Goal: Information Seeking & Learning: Find specific fact

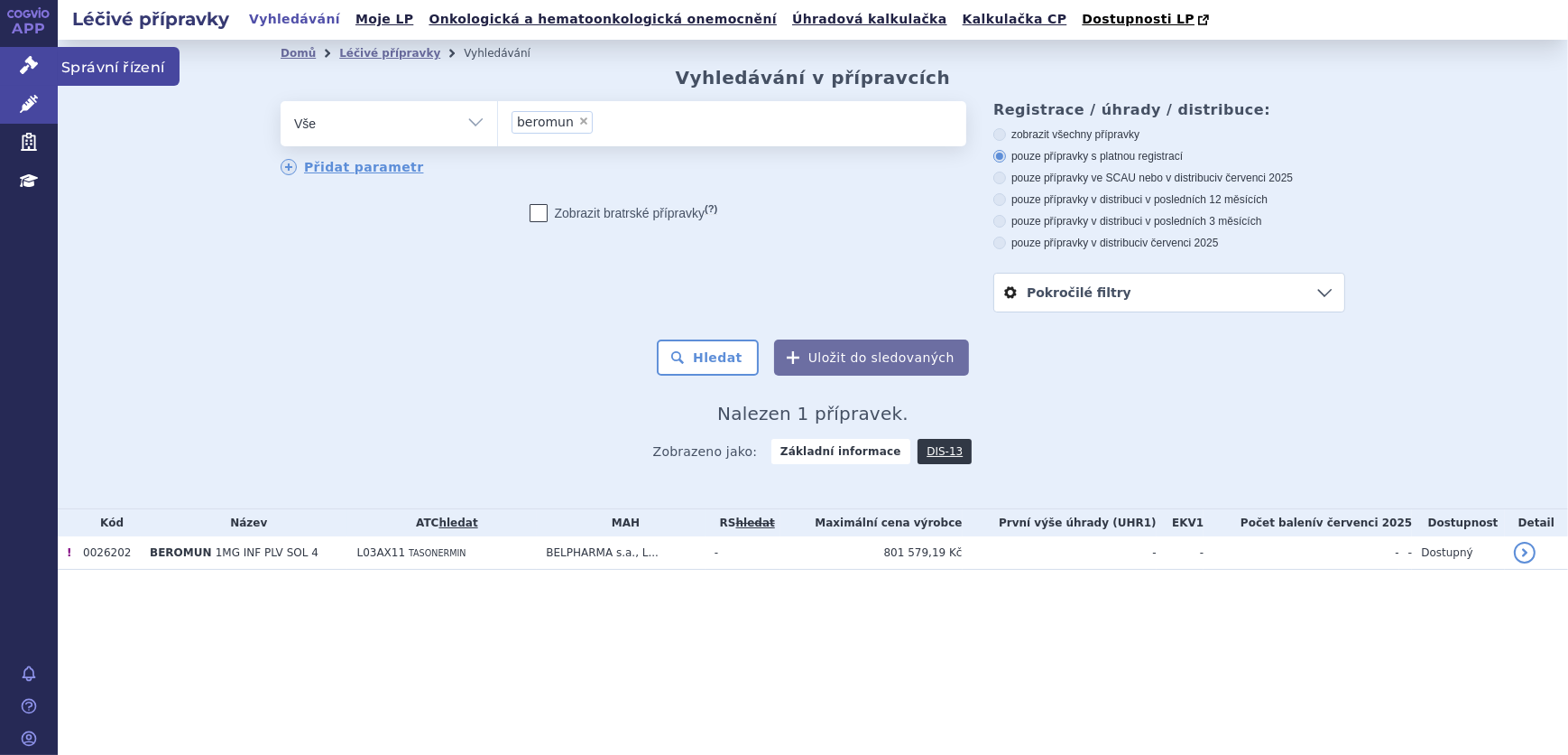
click at [23, 70] on icon at bounding box center [28, 64] width 18 height 18
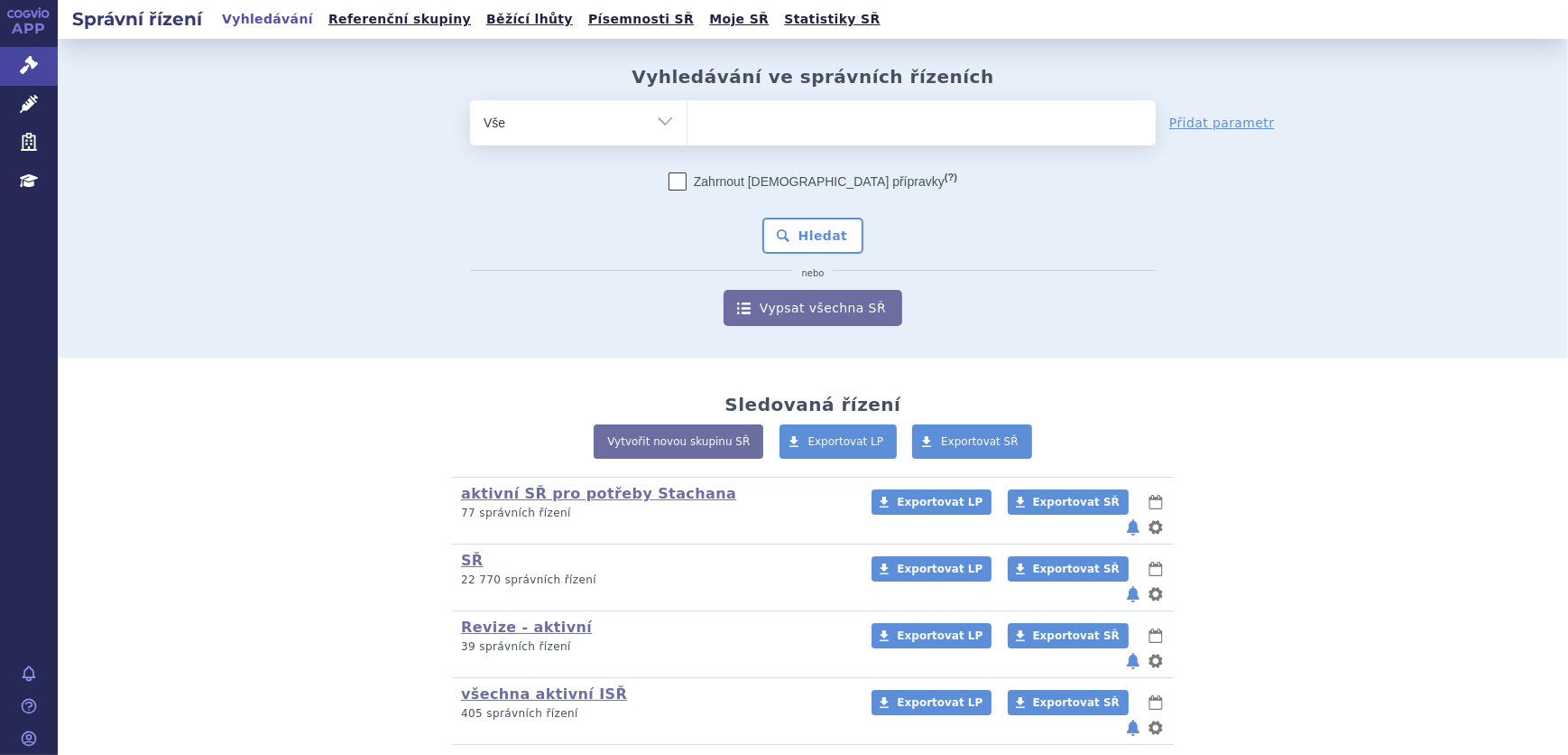
click at [817, 142] on span at bounding box center [922, 123] width 468 height 45
click at [688, 142] on select at bounding box center [687, 122] width 1 height 45
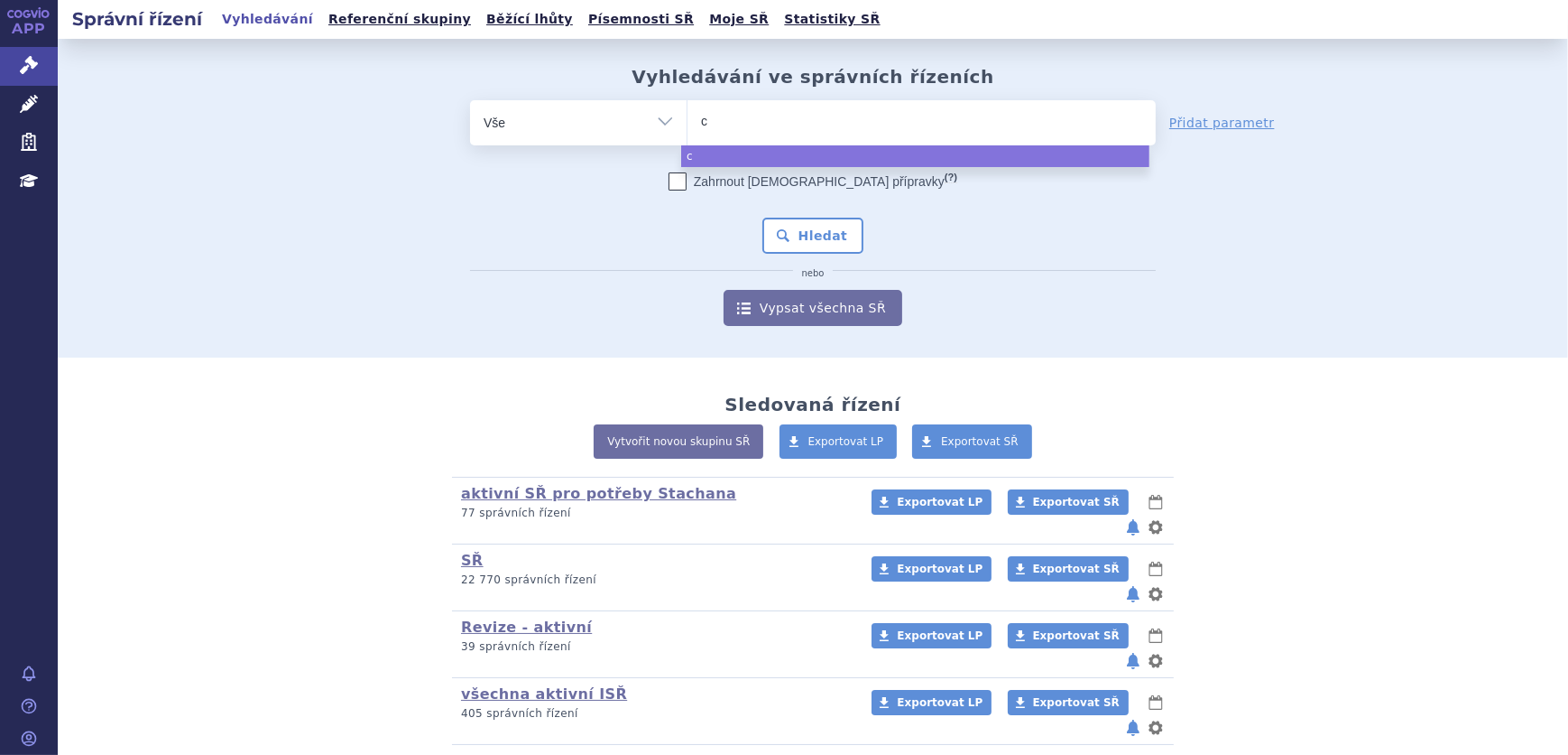
type input "ca"
type input "cab"
type input "cabo"
type input "cabom"
type input "cabomet"
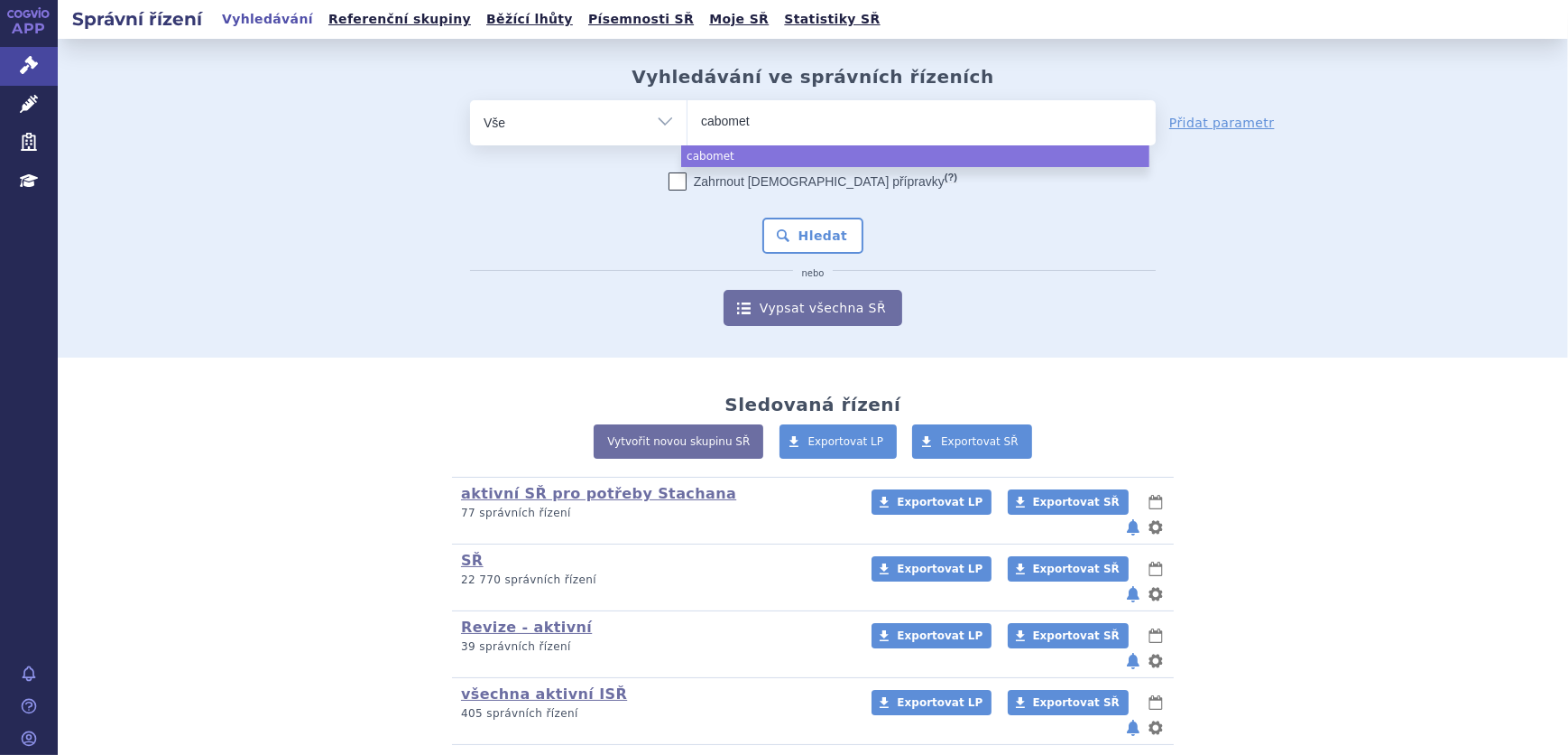
type input "cabomety"
type input "cabometyx"
select select "cabometyx"
click at [787, 224] on button "Hledat" at bounding box center [813, 236] width 102 height 36
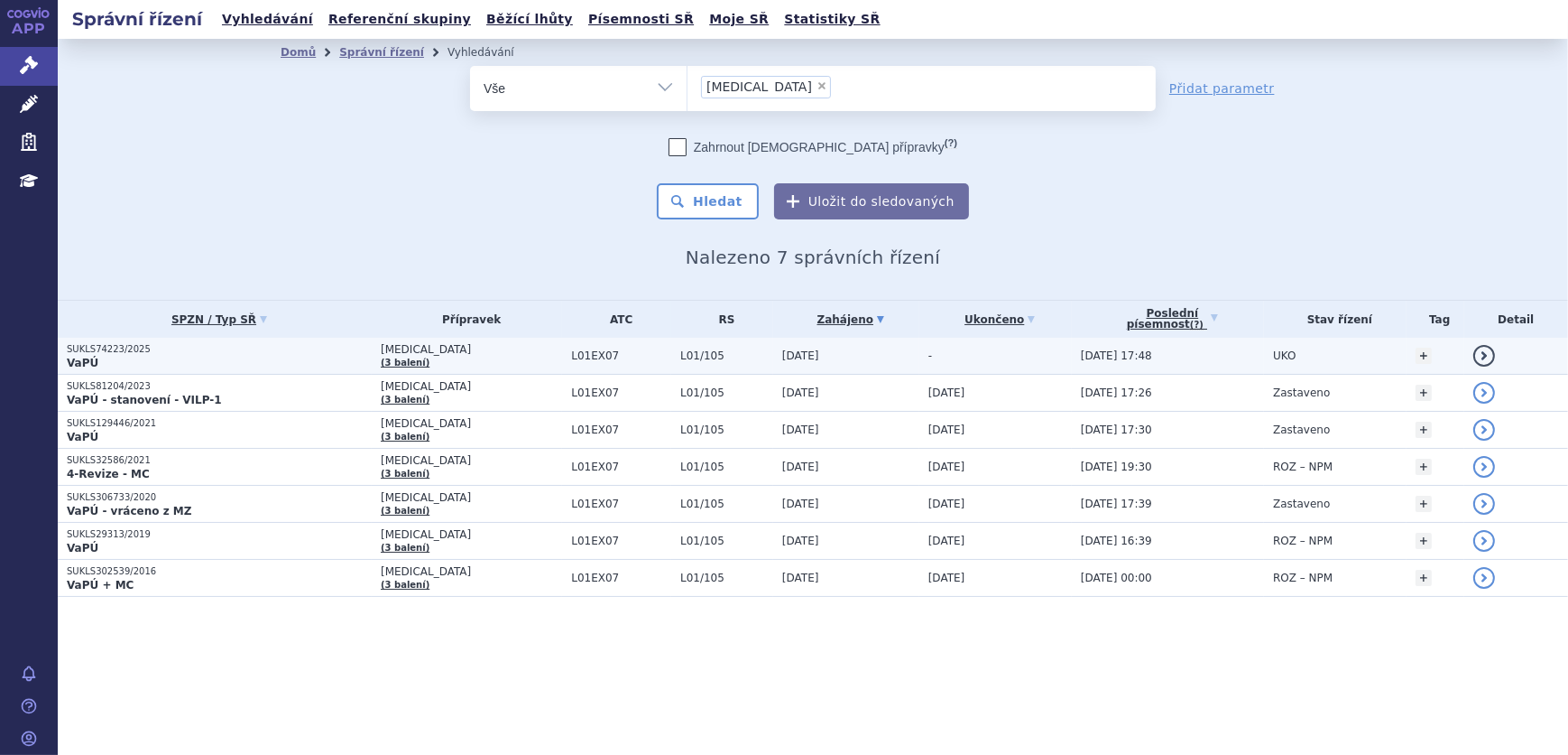
click at [215, 357] on p "VaPÚ" at bounding box center [220, 362] width 305 height 14
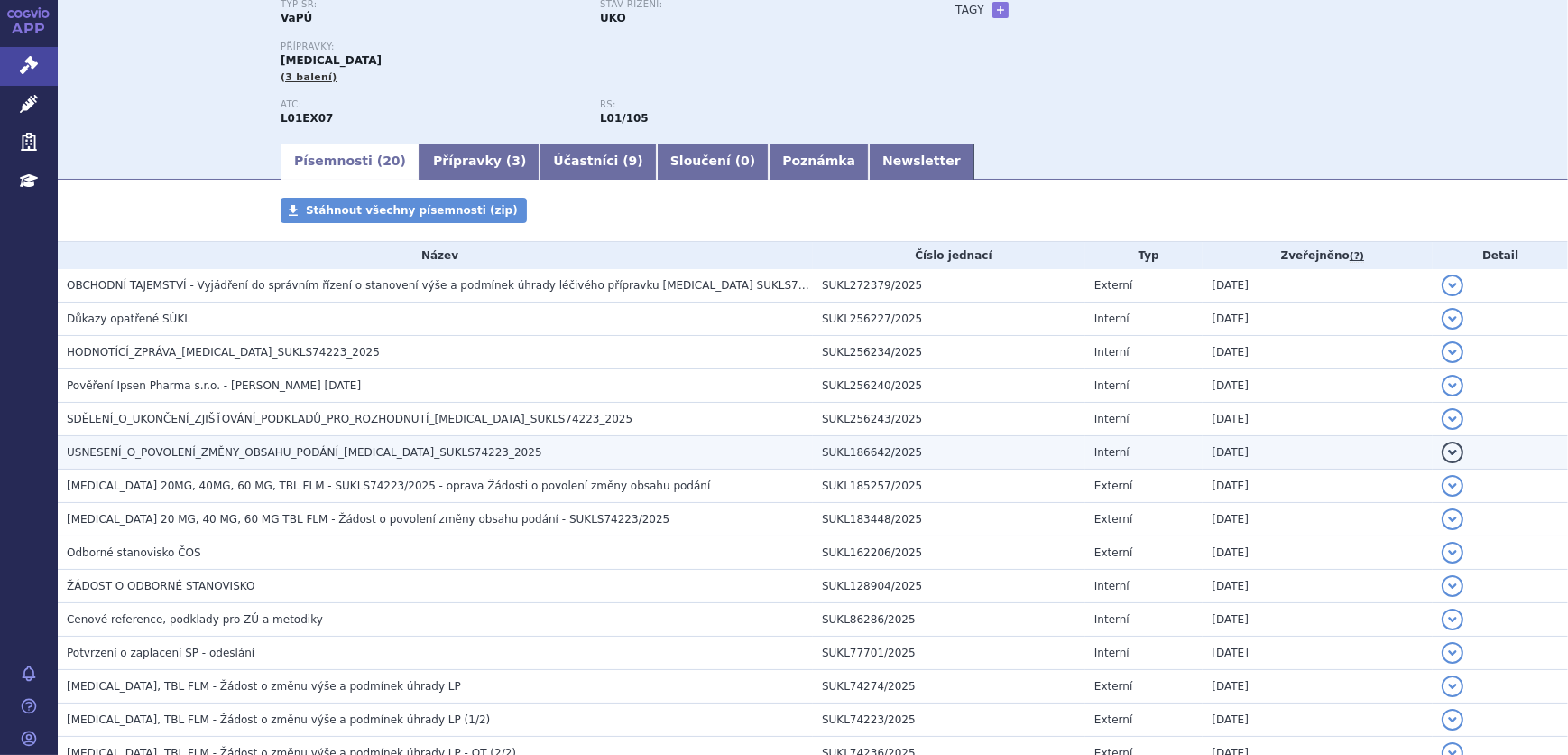
scroll to position [245, 0]
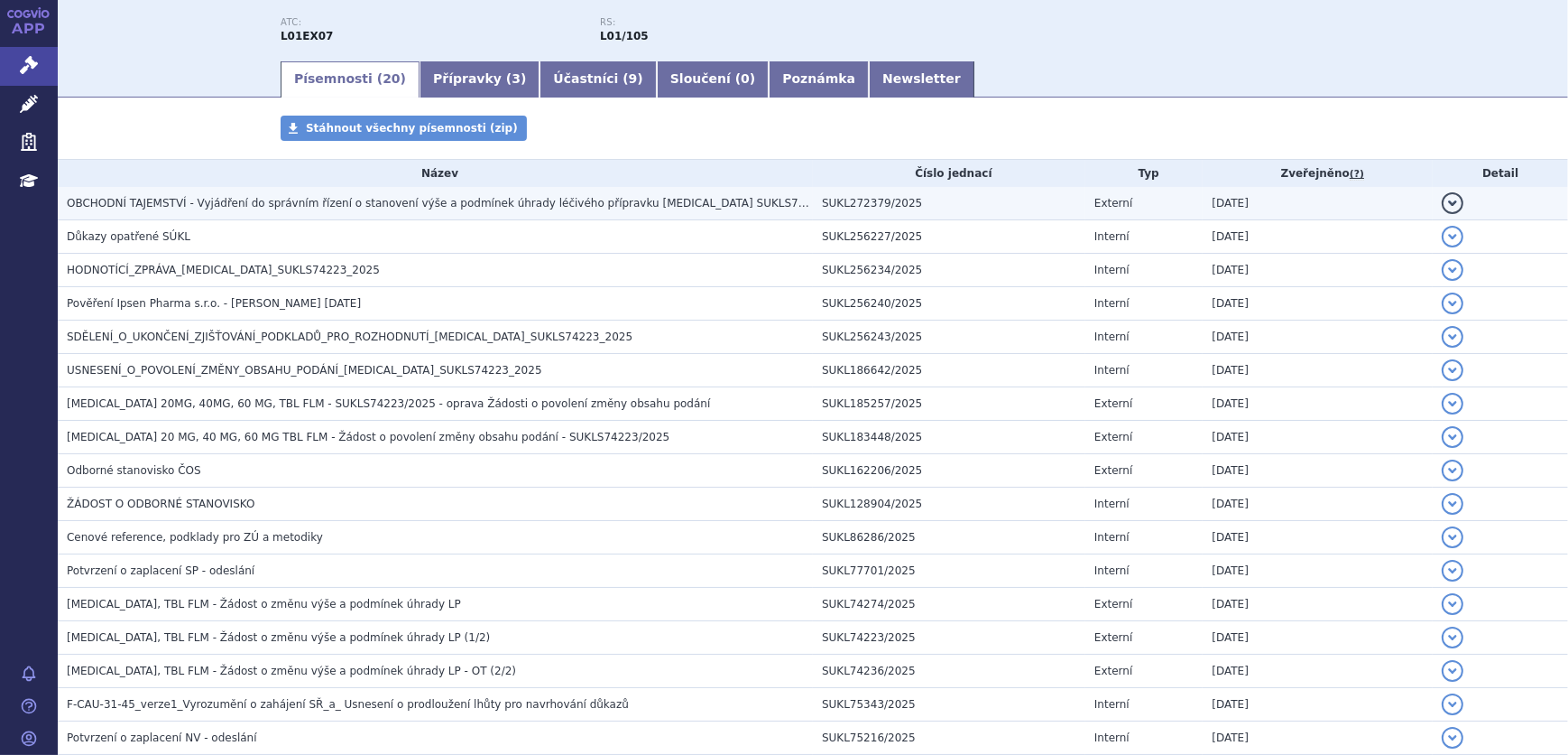
click at [237, 206] on span "OBCHODNÍ TAJEMSTVÍ - Vyjádření do správním řízení o stanovení výše a podmínek ú…" at bounding box center [462, 203] width 791 height 12
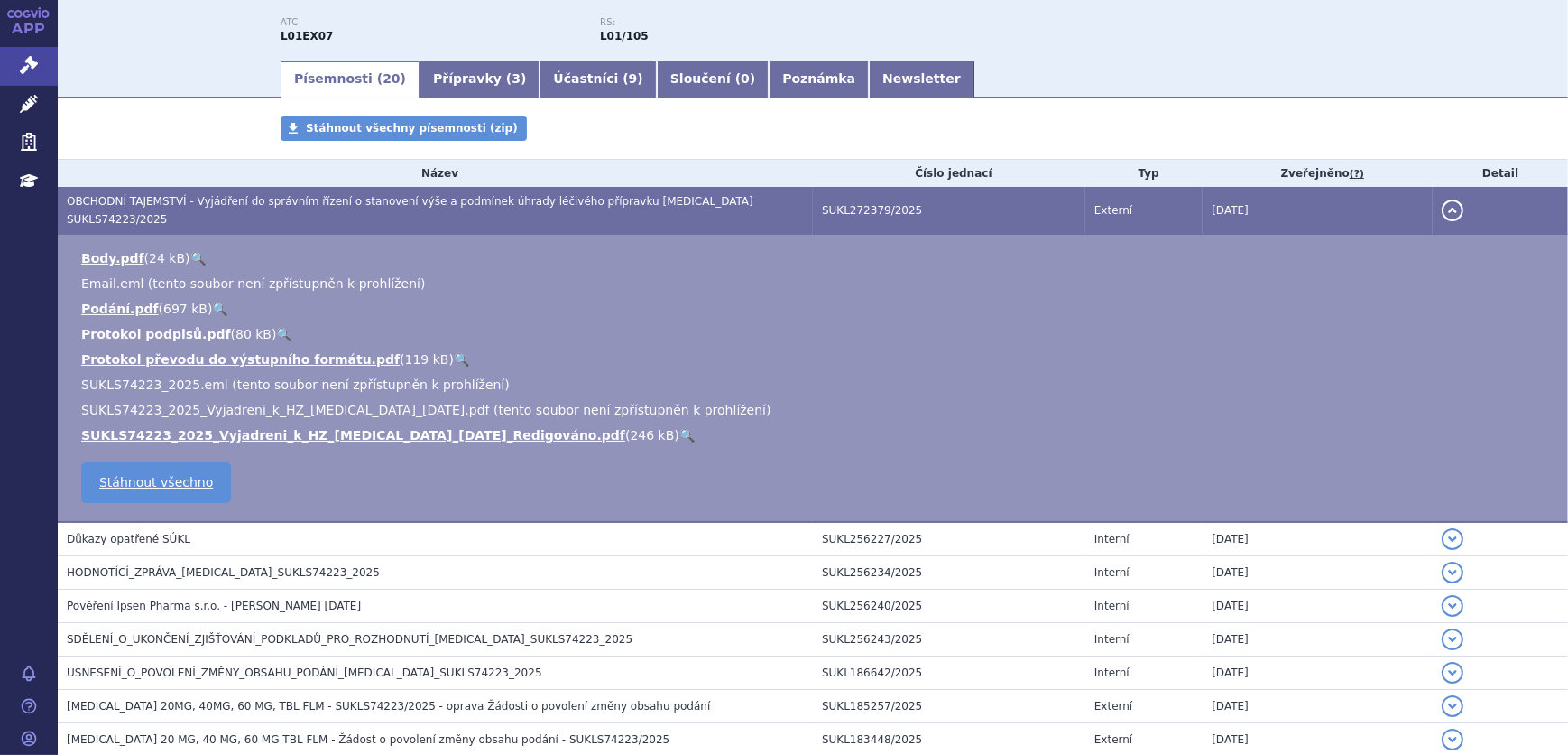
click at [679, 428] on link "🔍" at bounding box center [687, 435] width 15 height 14
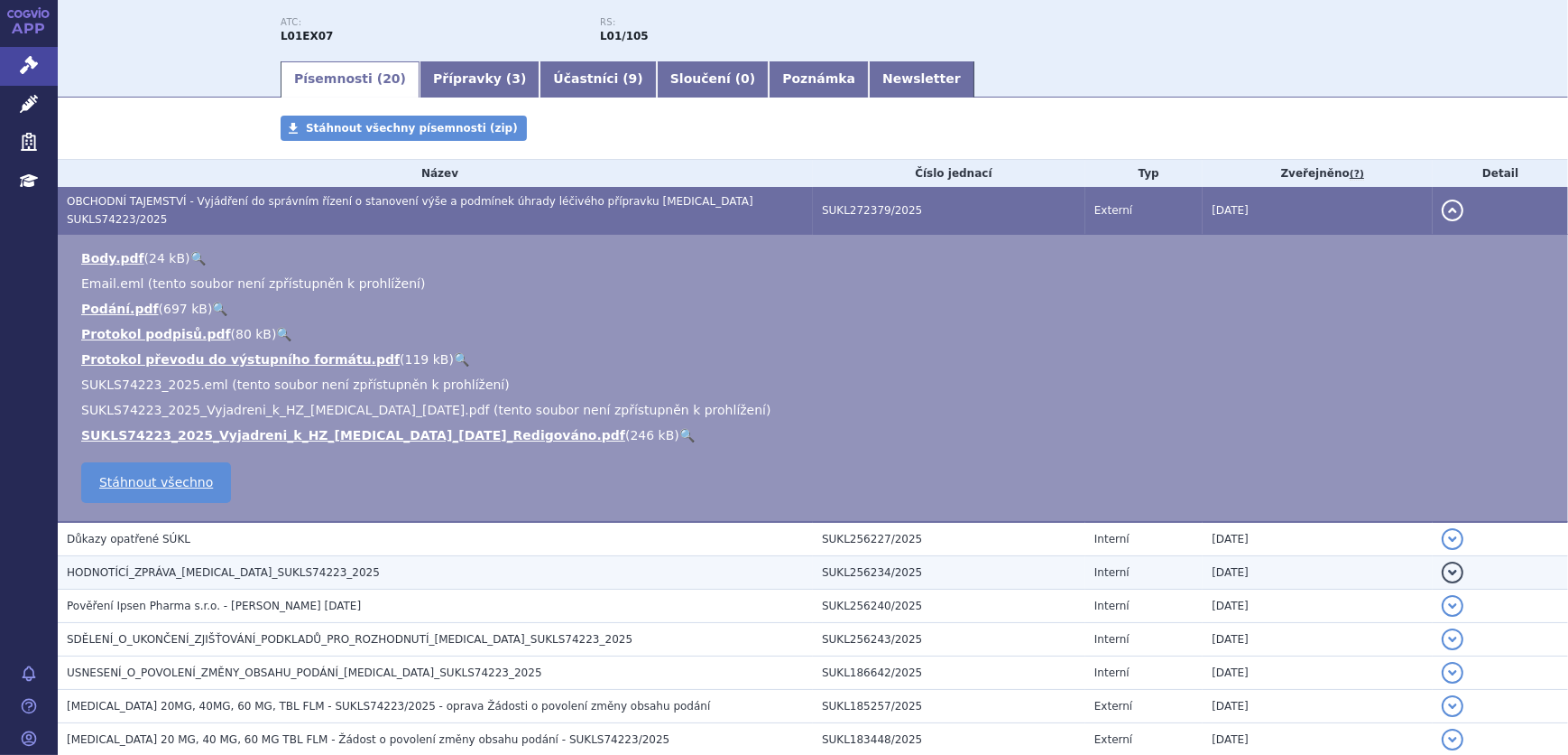
click at [387, 564] on h3 "HODNOTÍCÍ_ZPRÁVA_CABOMETYX_SUKLS74223_2025" at bounding box center [440, 572] width 746 height 18
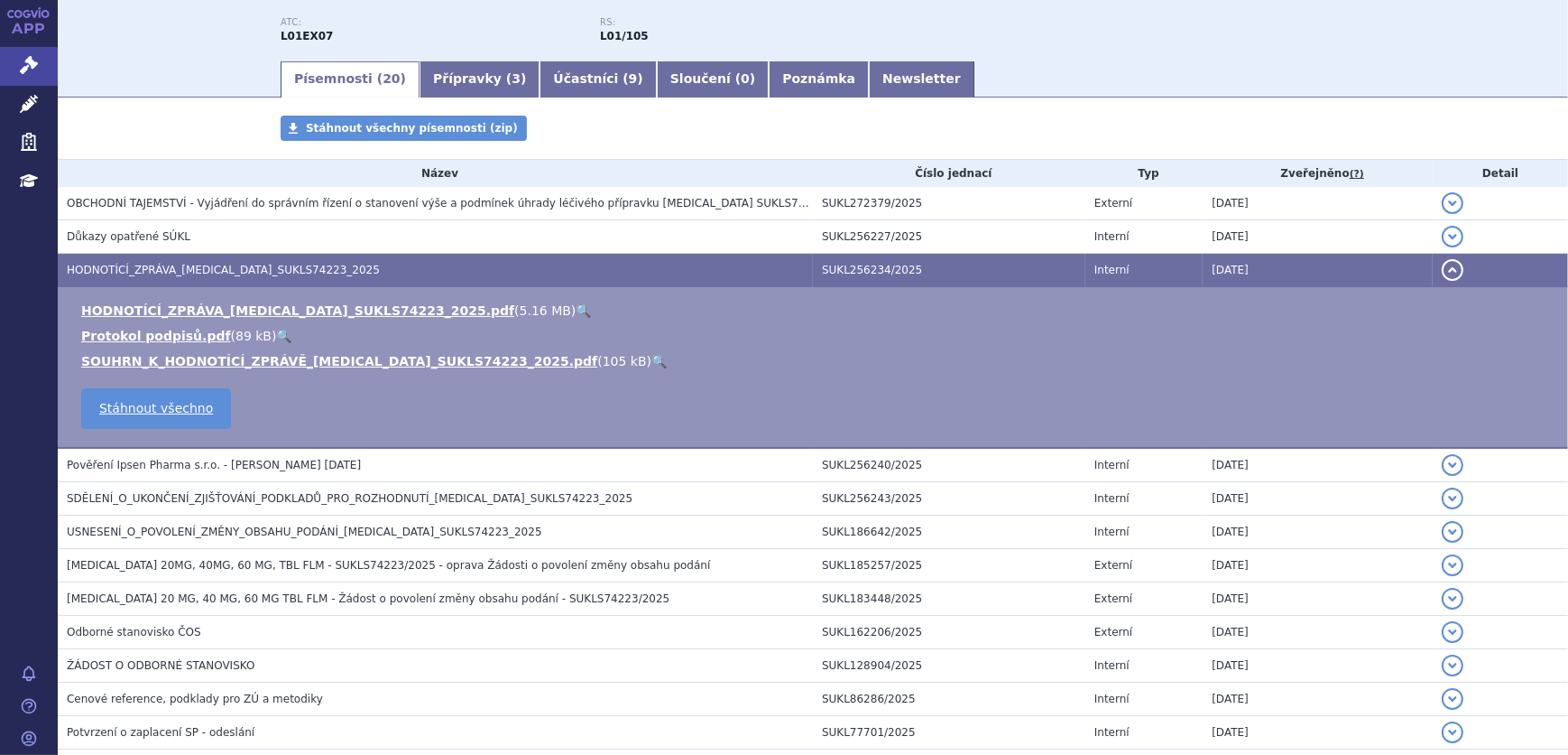
click at [576, 307] on link "🔍" at bounding box center [583, 310] width 15 height 14
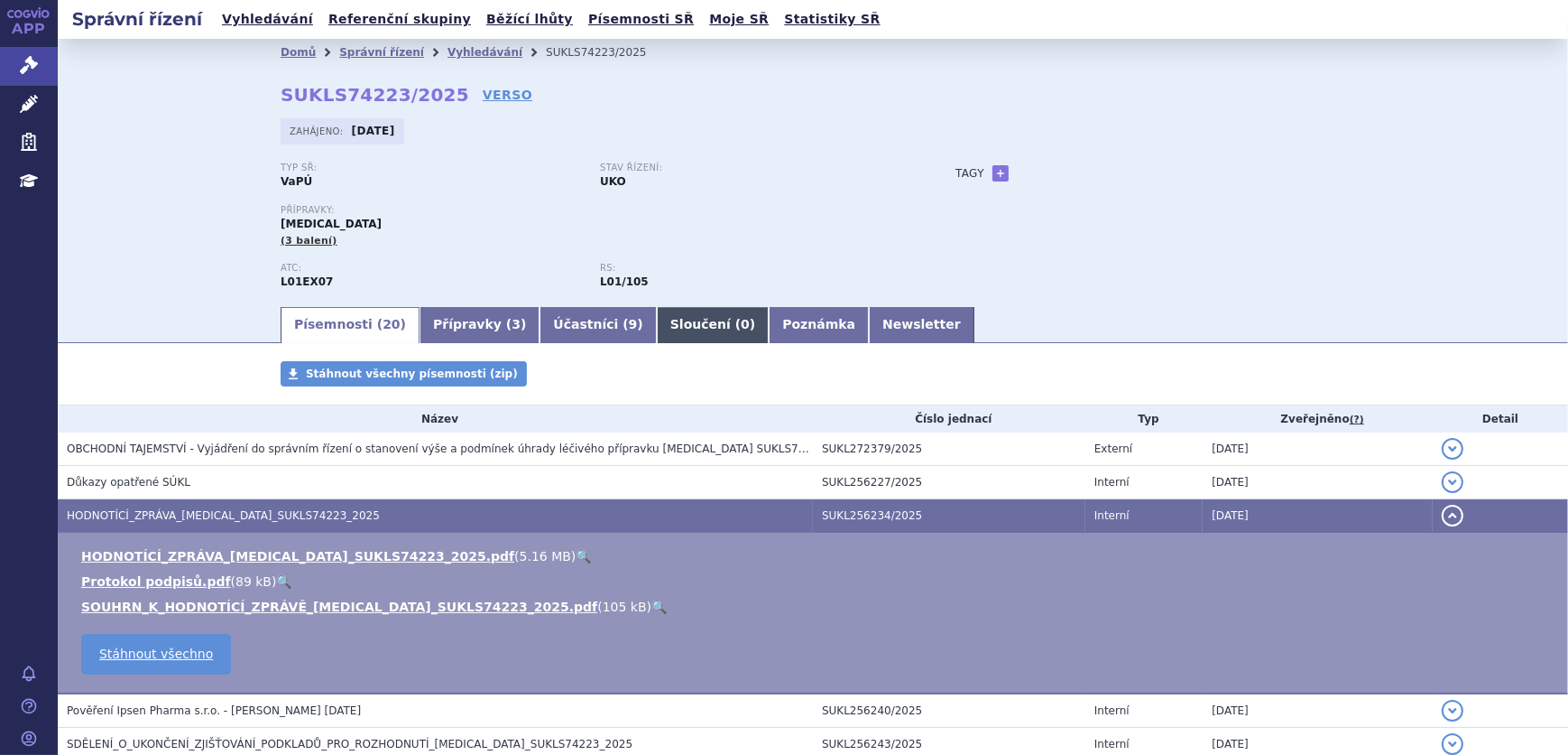
scroll to position [0, 0]
click at [869, 324] on link "Newsletter" at bounding box center [922, 325] width 106 height 36
